Goal: Check status: Check status

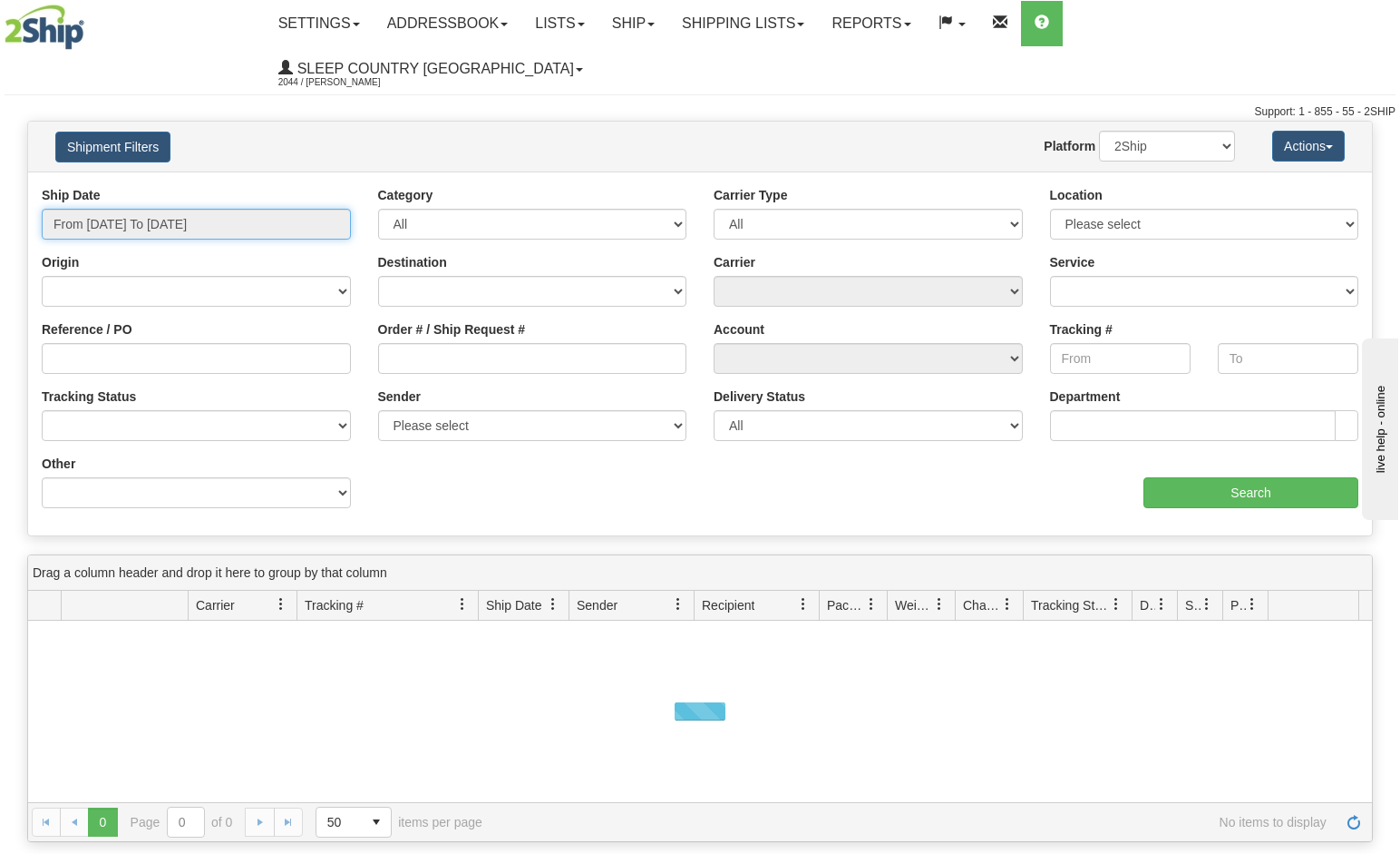
click at [249, 209] on input "From [DATE] To [DATE]" at bounding box center [197, 224] width 310 height 30
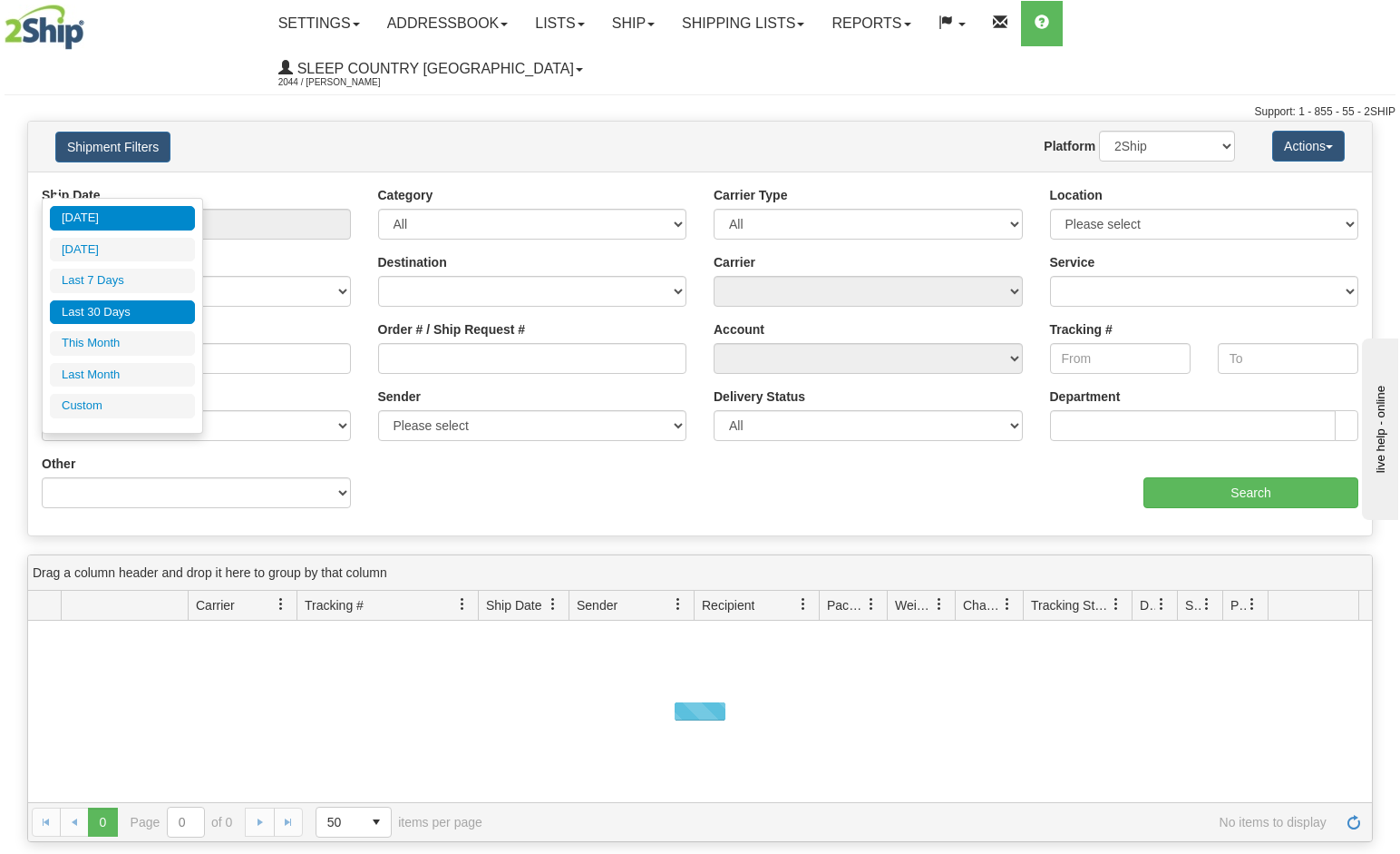
click at [98, 309] on li "Last 30 Days" at bounding box center [123, 313] width 145 height 25
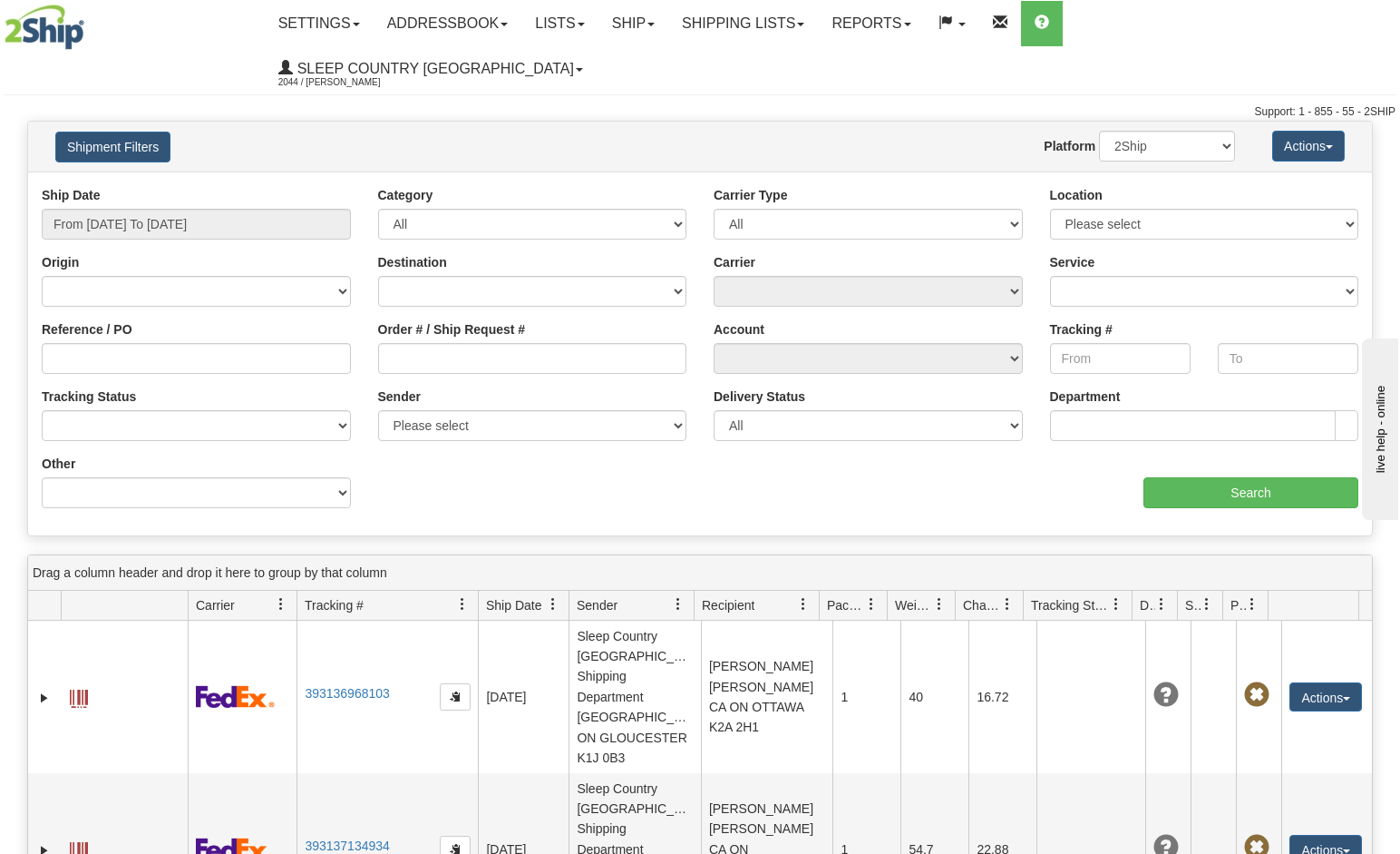
type input "From [DATE] To [DATE]"
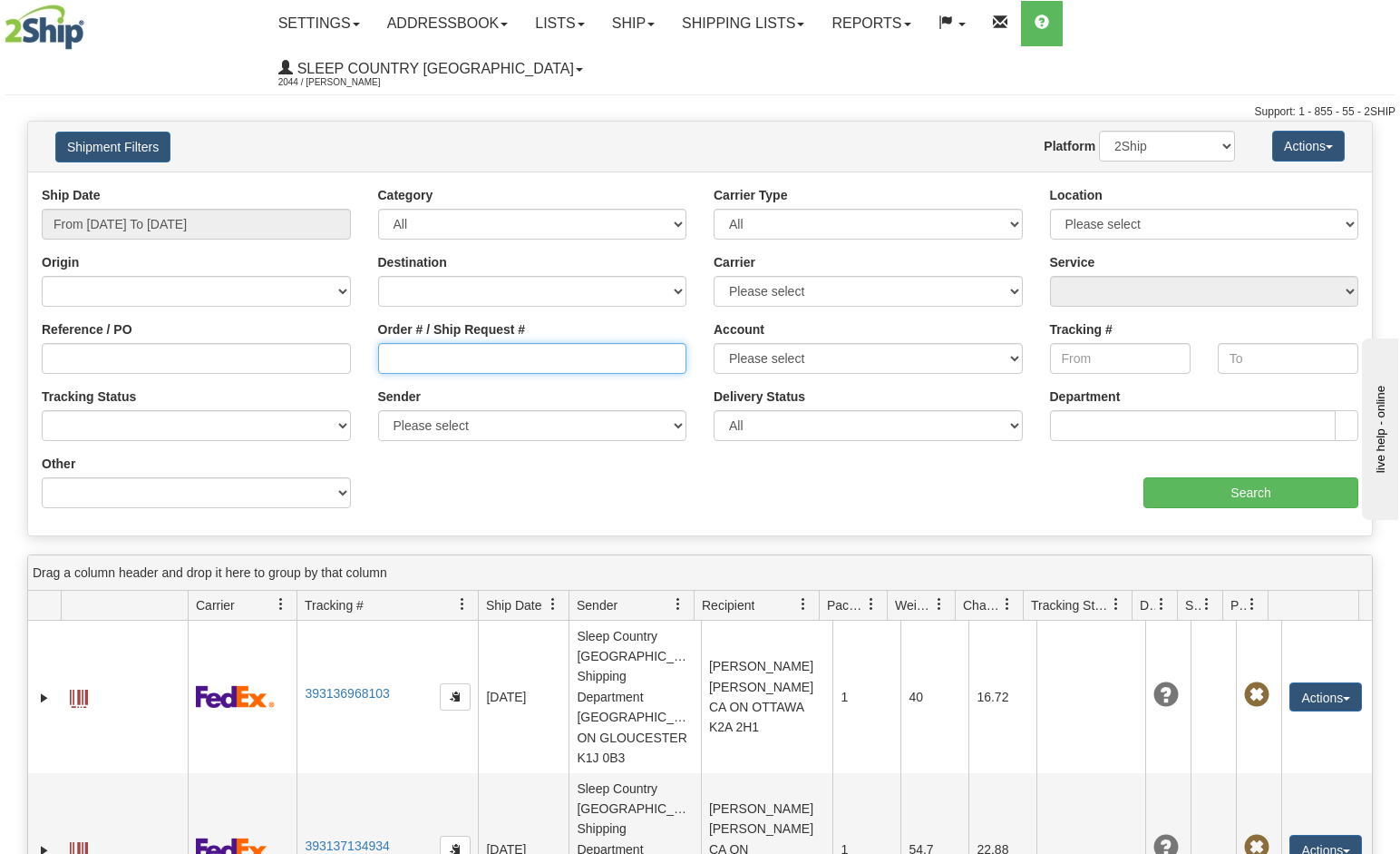
click at [429, 343] on input "Order # / Ship Request #" at bounding box center [533, 358] width 310 height 30
paste input "9002I063044"
type input "9002I063044"
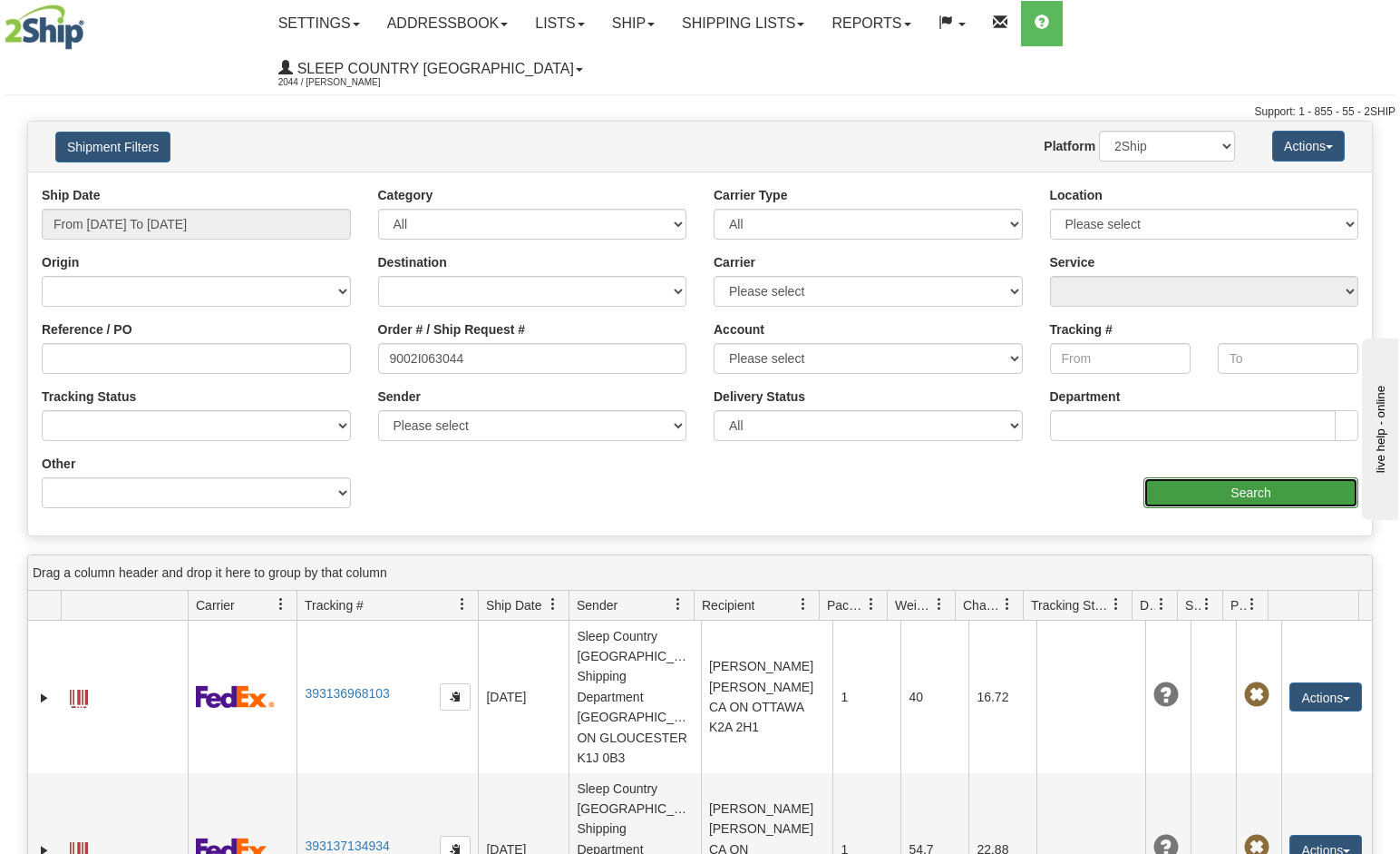
click at [1216, 477] on input "Search" at bounding box center [1251, 492] width 215 height 30
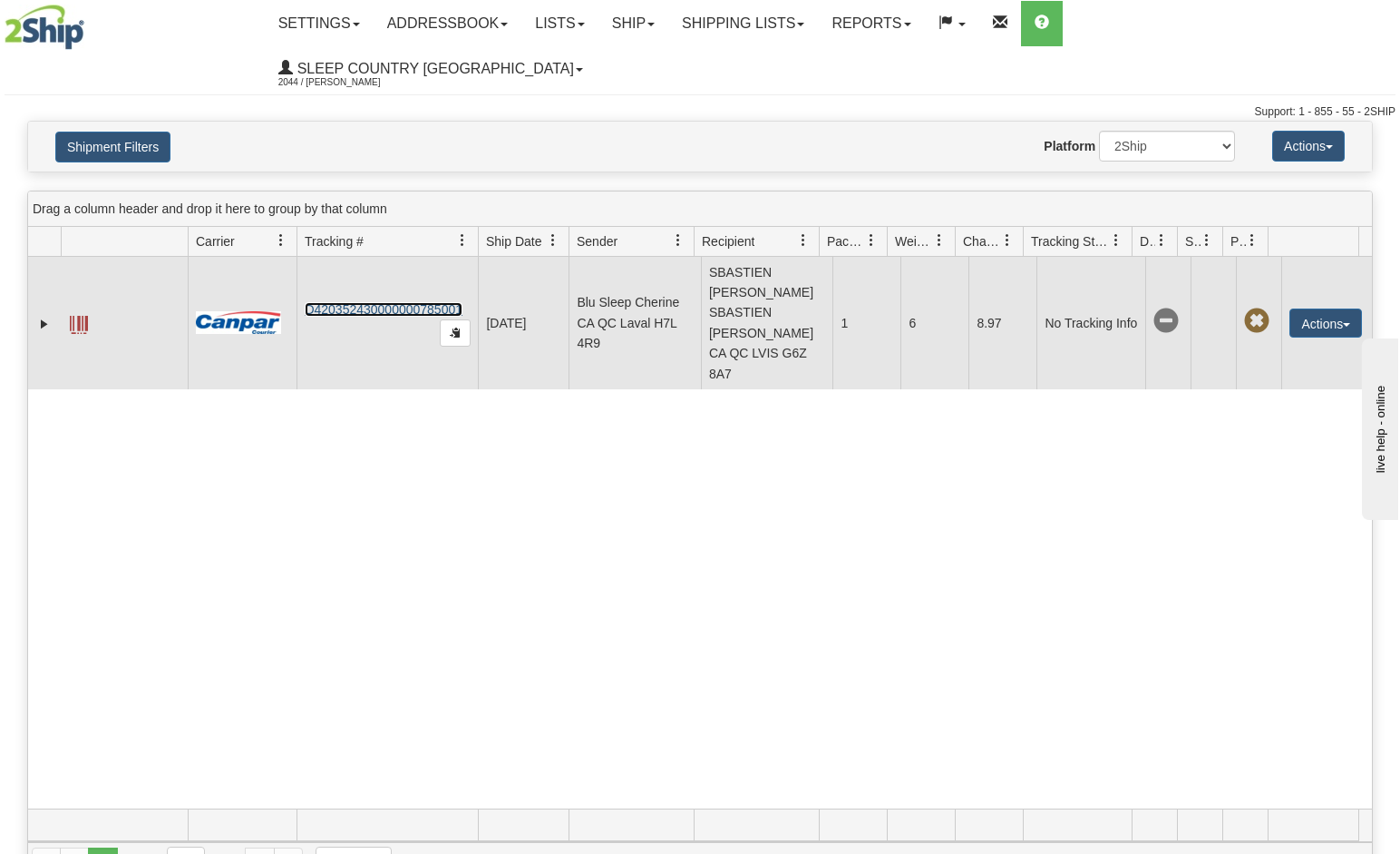
click at [387, 302] on link "D420352430000000785001" at bounding box center [384, 309] width 158 height 14
